Goal: Navigation & Orientation: Find specific page/section

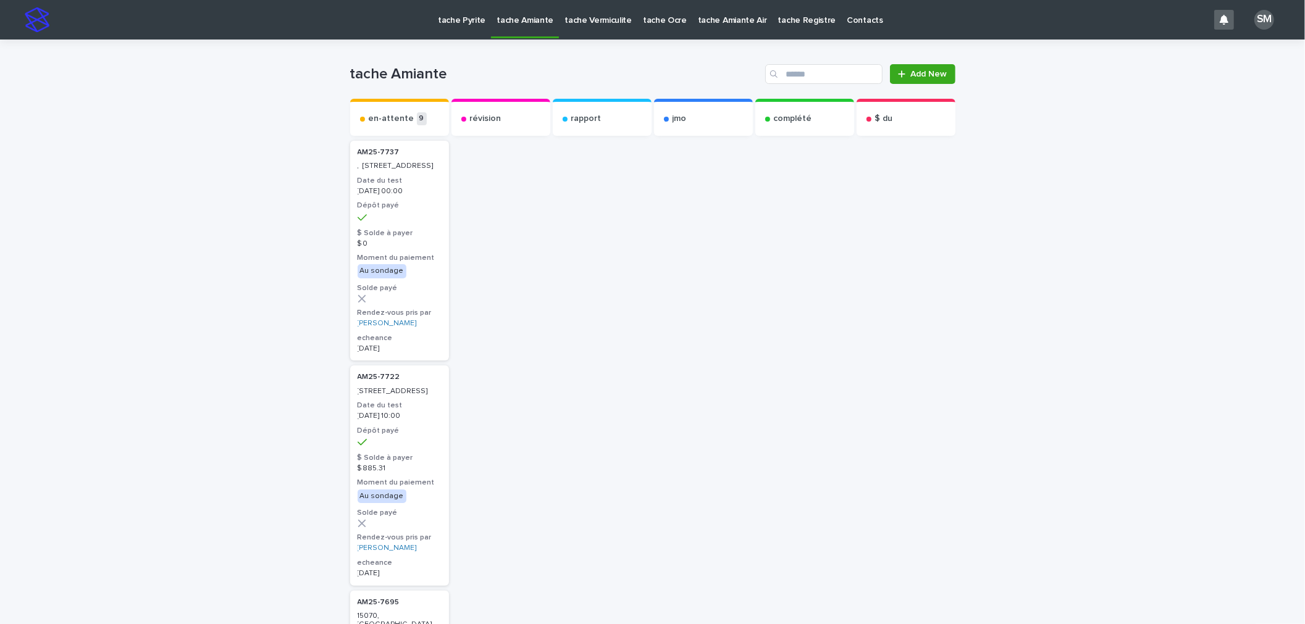
click at [452, 25] on p "tache Pyrite" at bounding box center [462, 13] width 48 height 26
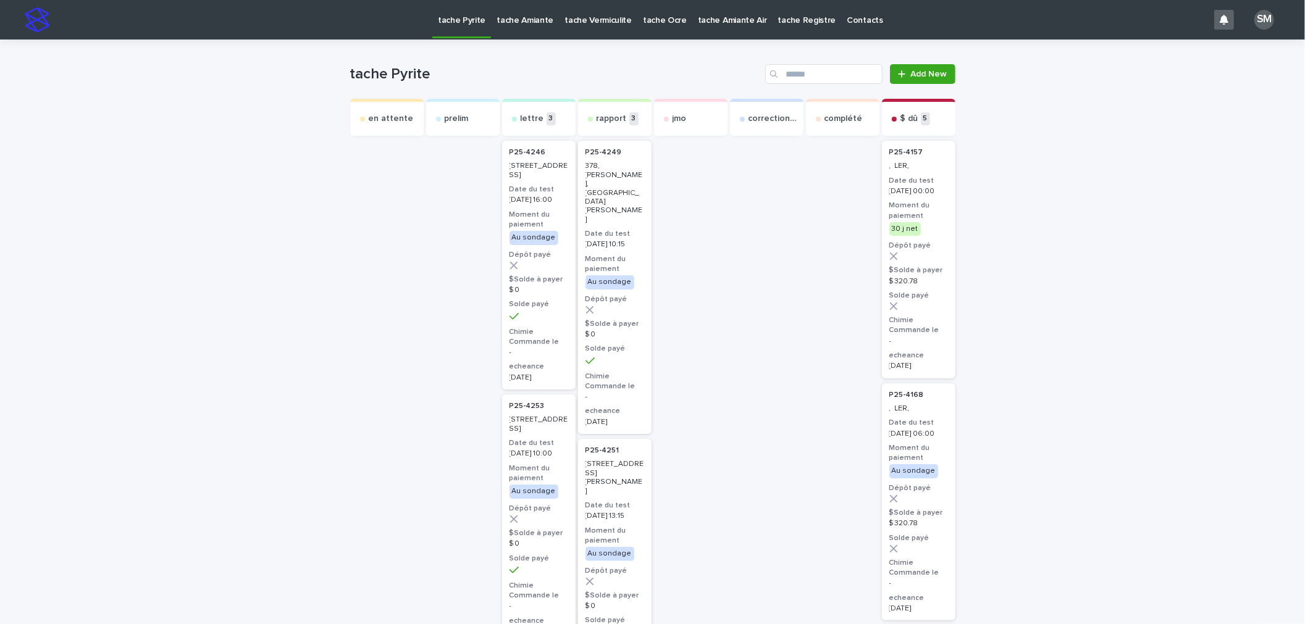
click at [498, 20] on p "tache Amiante" at bounding box center [525, 13] width 57 height 26
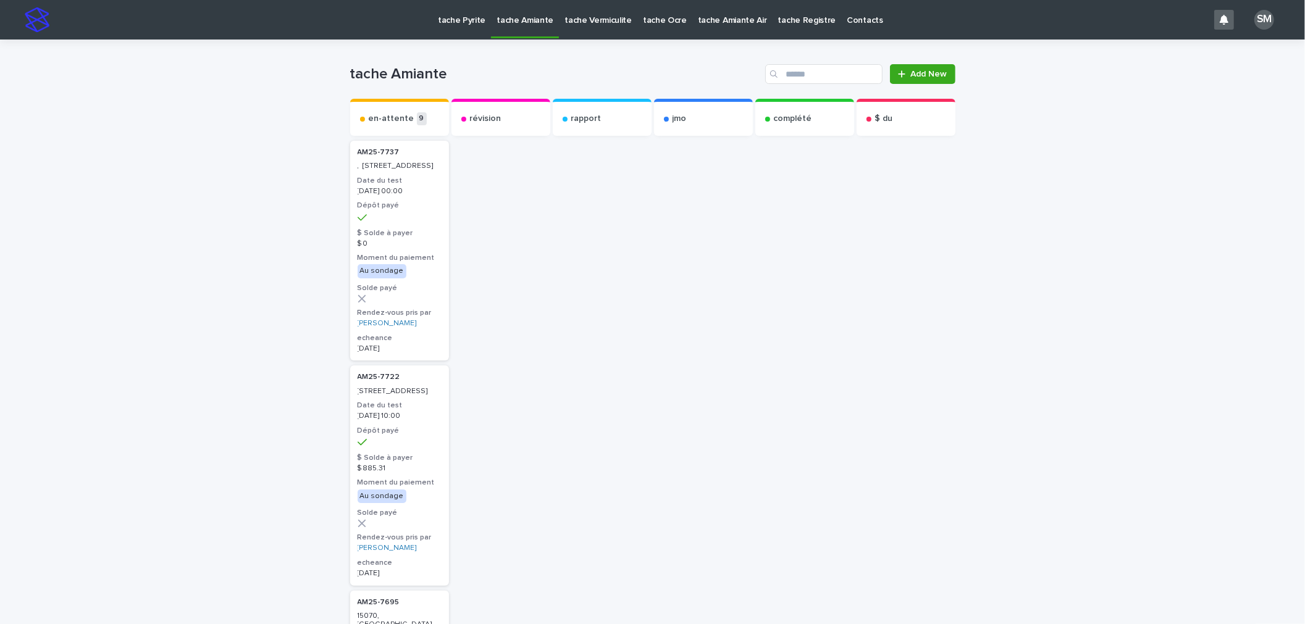
click at [592, 22] on p "tache Vermiculite" at bounding box center [597, 13] width 67 height 26
click at [654, 23] on p "tache Ocre" at bounding box center [665, 13] width 44 height 26
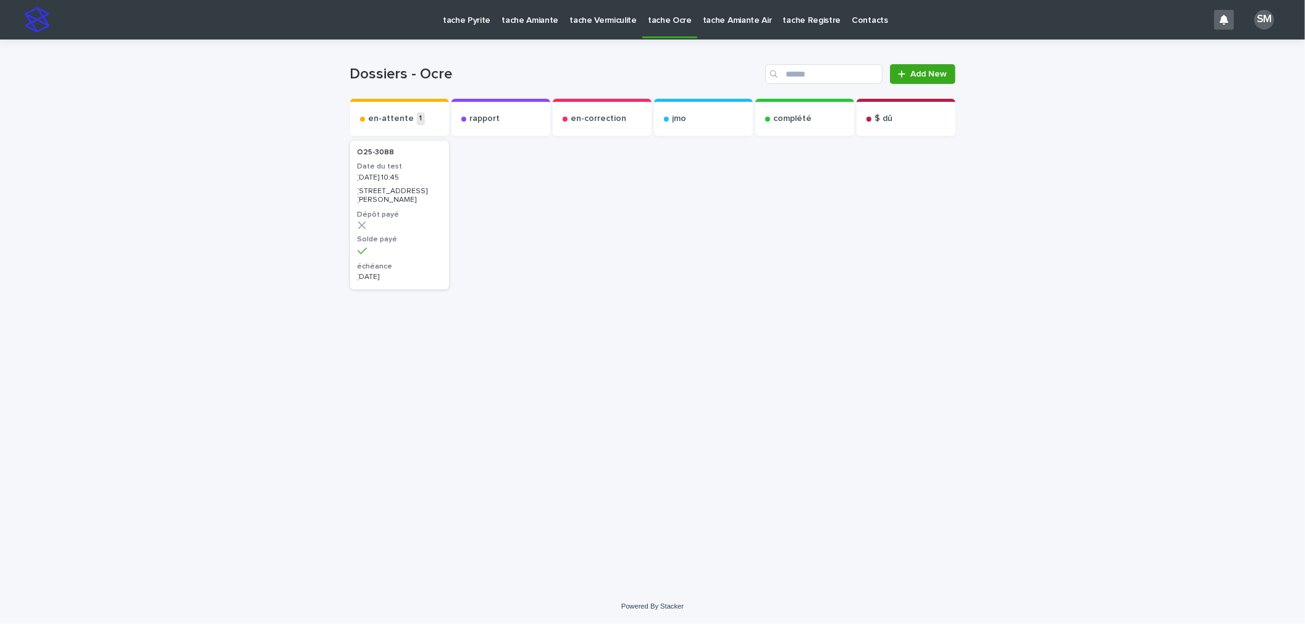
click at [705, 18] on p "tache Amiante Air" at bounding box center [737, 13] width 69 height 26
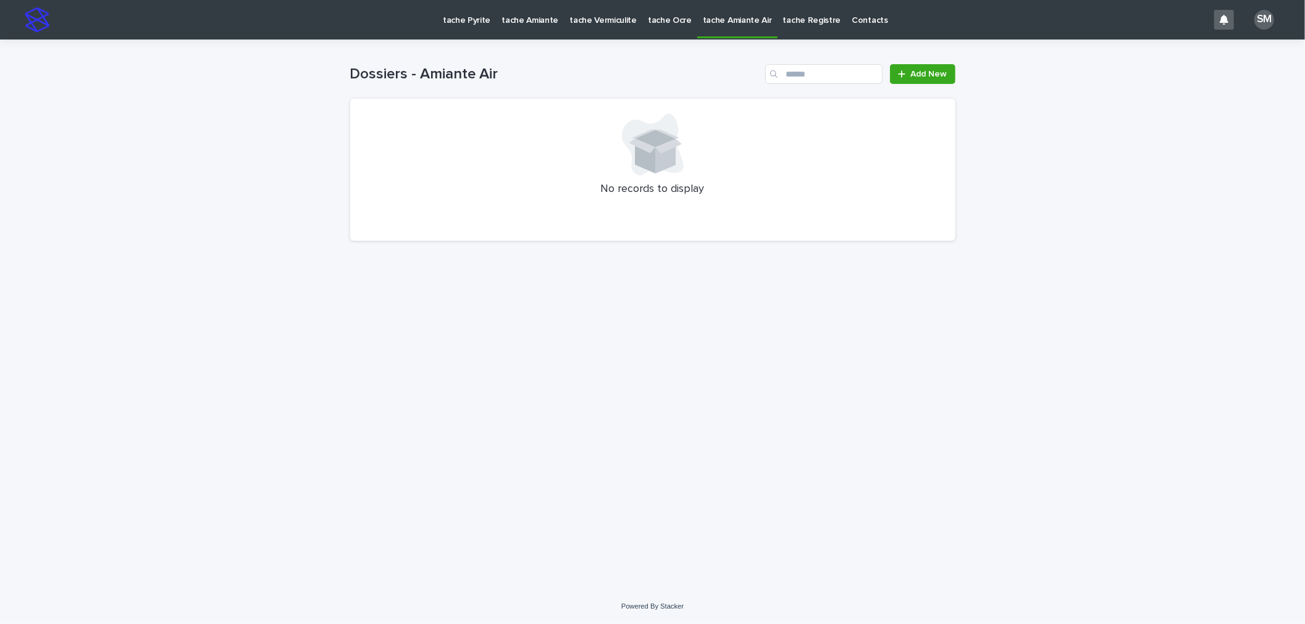
click at [453, 19] on p "tache Pyrite" at bounding box center [467, 13] width 48 height 26
